Goal: Transaction & Acquisition: Book appointment/travel/reservation

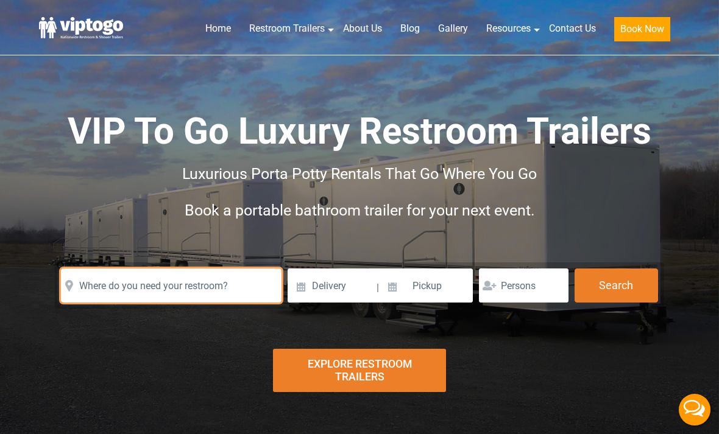
click at [106, 282] on input "text" at bounding box center [171, 286] width 221 height 34
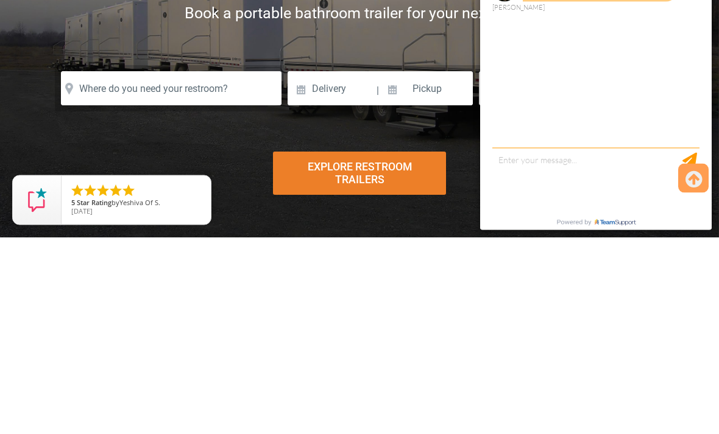
click at [18, 131] on div "Risk-Free Reservation! Free cancellation up to 48 hours before delivery. Book n…" at bounding box center [359, 222] width 719 height 445
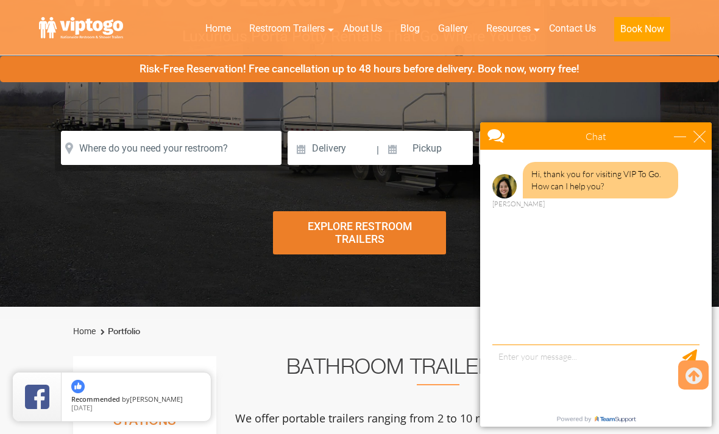
scroll to position [150, 0]
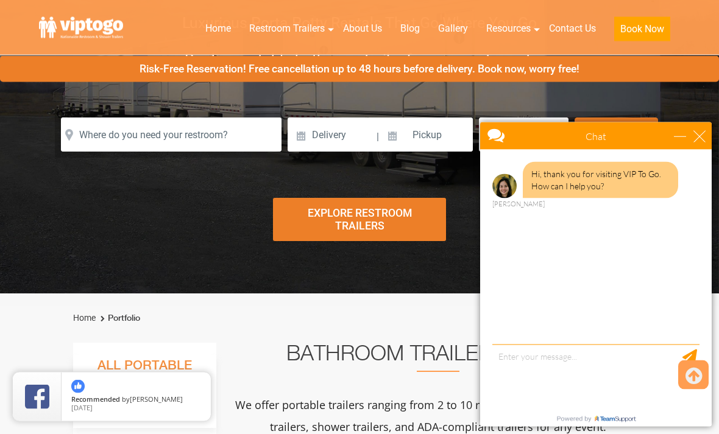
click at [290, 218] on div "Explore Restroom Trailers" at bounding box center [359, 220] width 172 height 43
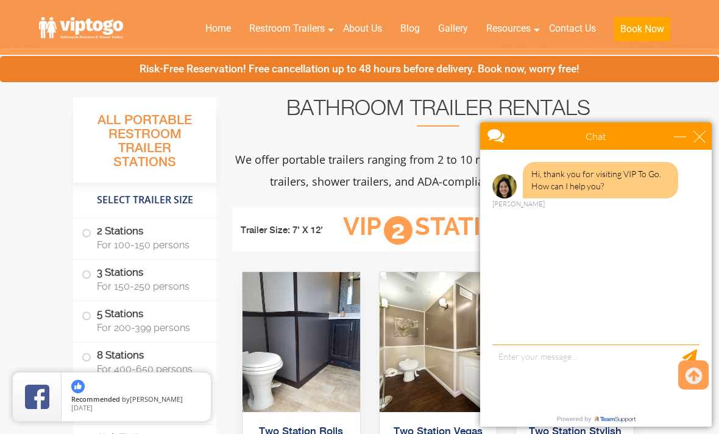
scroll to position [445, 0]
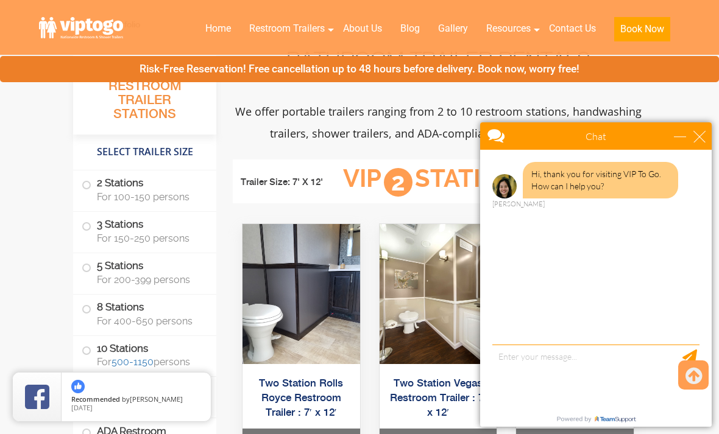
click at [707, 127] on div "Chat" at bounding box center [596, 135] width 232 height 27
click at [704, 135] on div "close" at bounding box center [699, 136] width 12 height 12
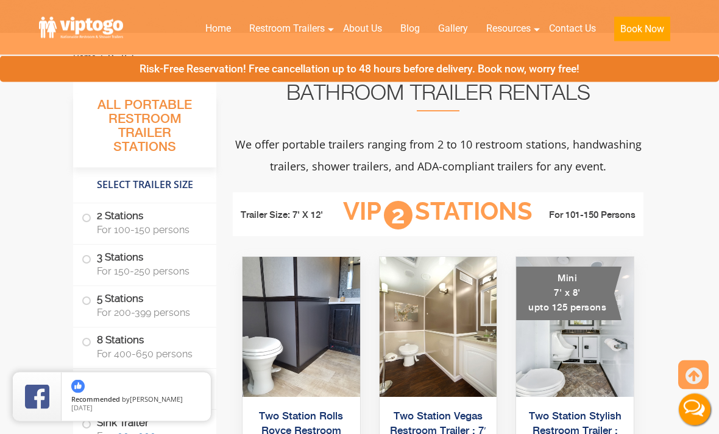
scroll to position [419, 0]
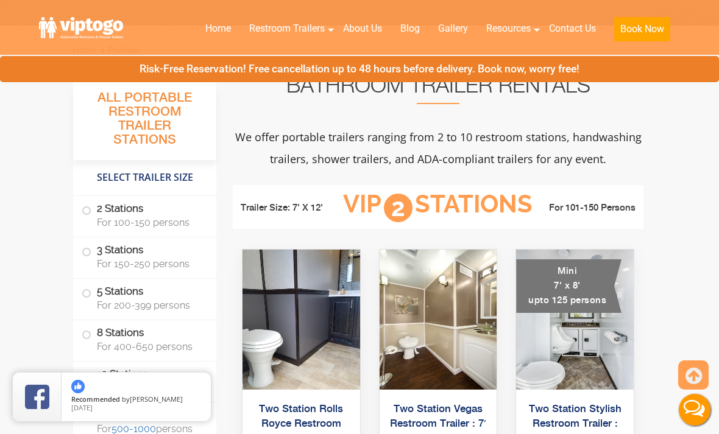
click at [74, 211] on li "2 Stations For 100-150 persons" at bounding box center [144, 216] width 143 height 41
click at [89, 210] on span at bounding box center [86, 210] width 5 height 5
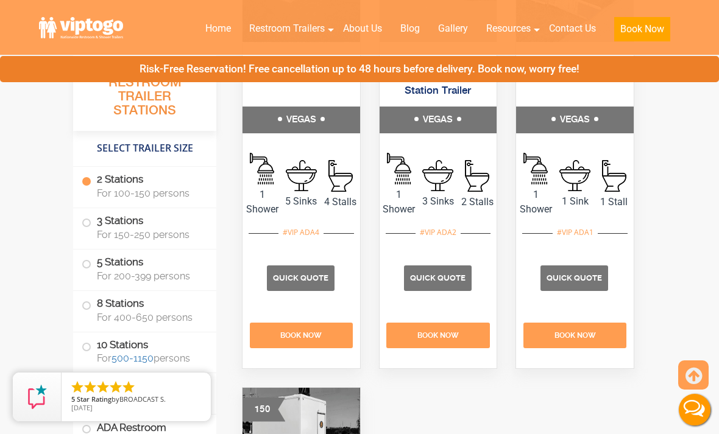
scroll to position [4368, 0]
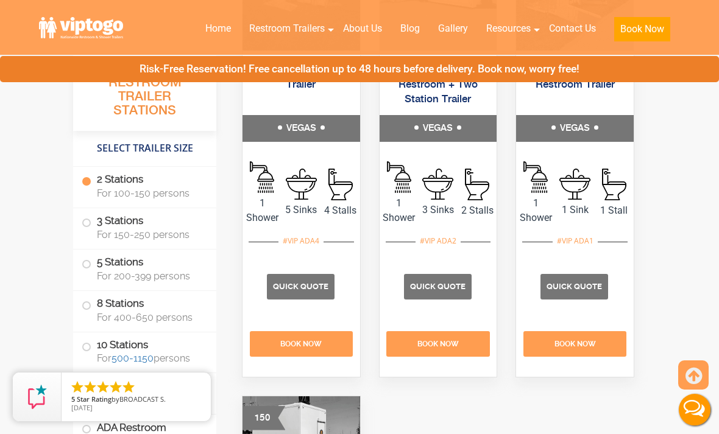
click at [277, 142] on h5 "VEGAS" at bounding box center [301, 128] width 118 height 27
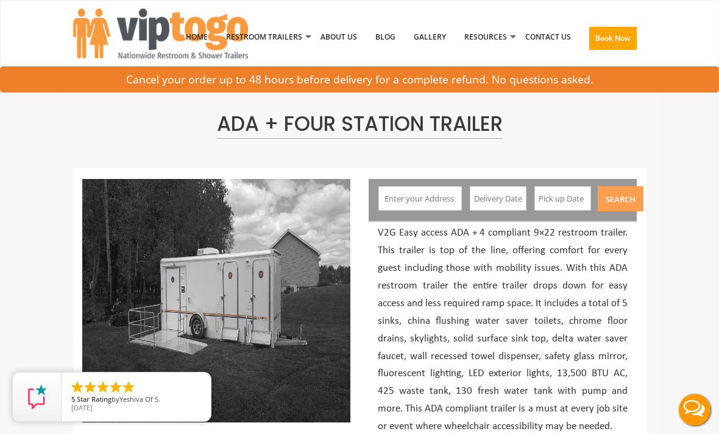
click at [391, 189] on input "text" at bounding box center [419, 198] width 83 height 24
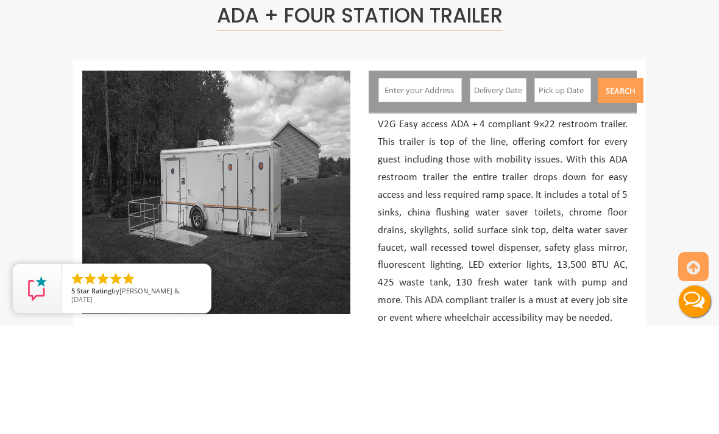
scroll to position [108, 0]
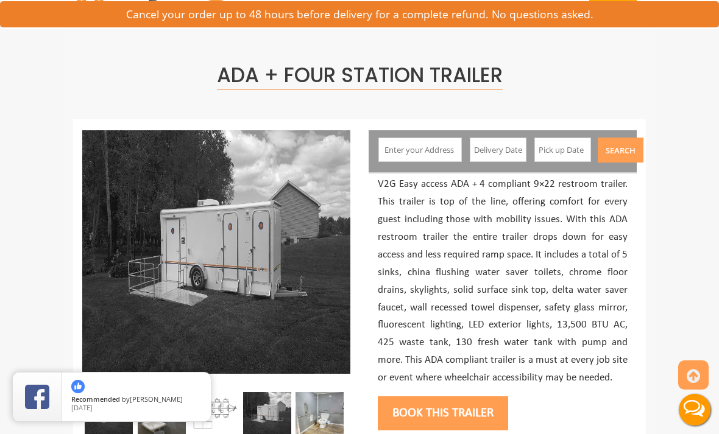
scroll to position [0, 0]
